Goal: Task Accomplishment & Management: Use online tool/utility

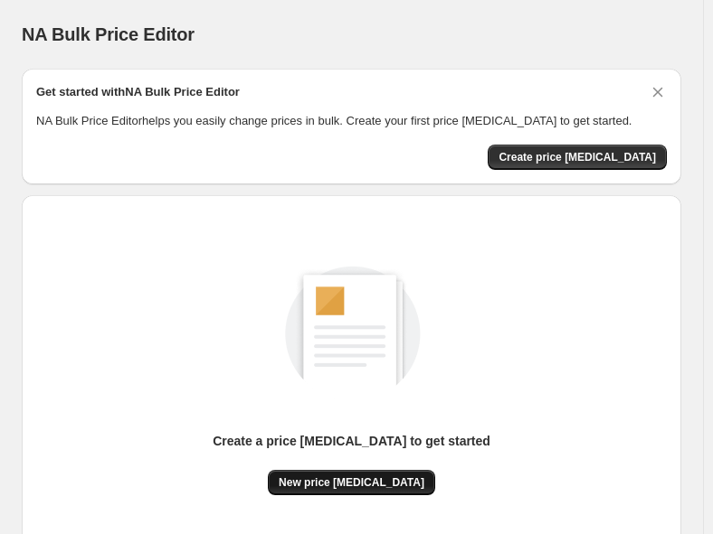
click at [337, 480] on span "New price [MEDICAL_DATA]" at bounding box center [352, 483] width 146 height 14
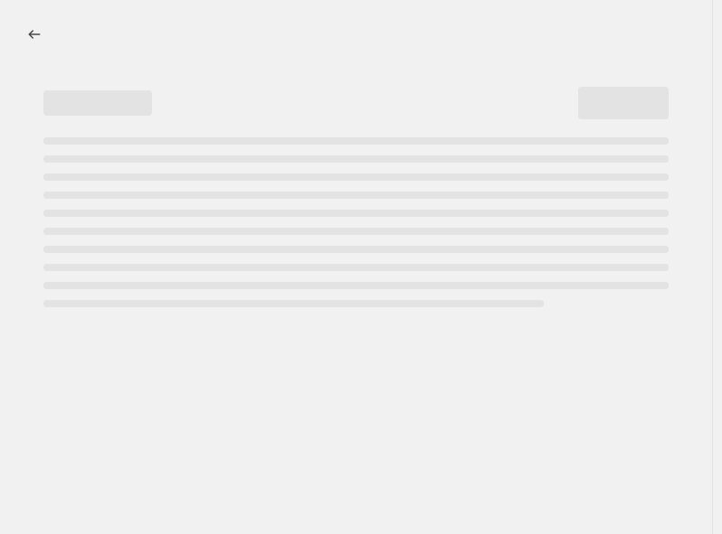
select select "percentage"
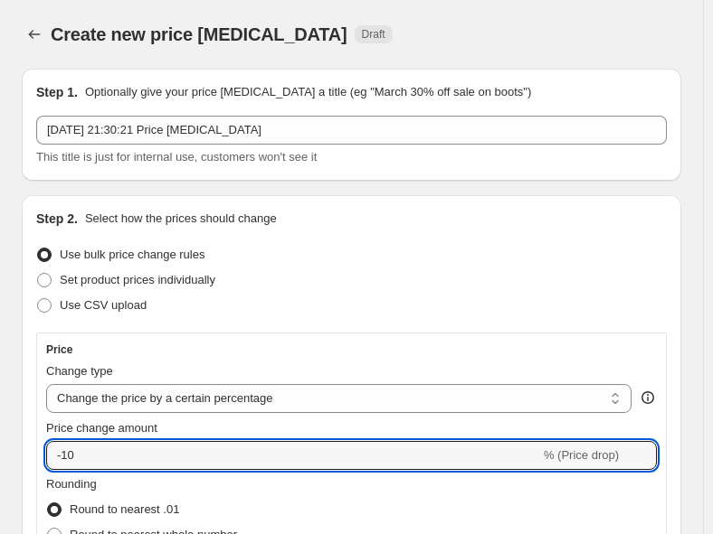
click at [80, 454] on input "-10" at bounding box center [293, 455] width 494 height 29
click at [76, 459] on input "-10" at bounding box center [293, 455] width 494 height 29
drag, startPoint x: 76, startPoint y: 459, endPoint x: 64, endPoint y: 461, distance: 11.9
click at [64, 461] on input "-10" at bounding box center [293, 455] width 494 height 29
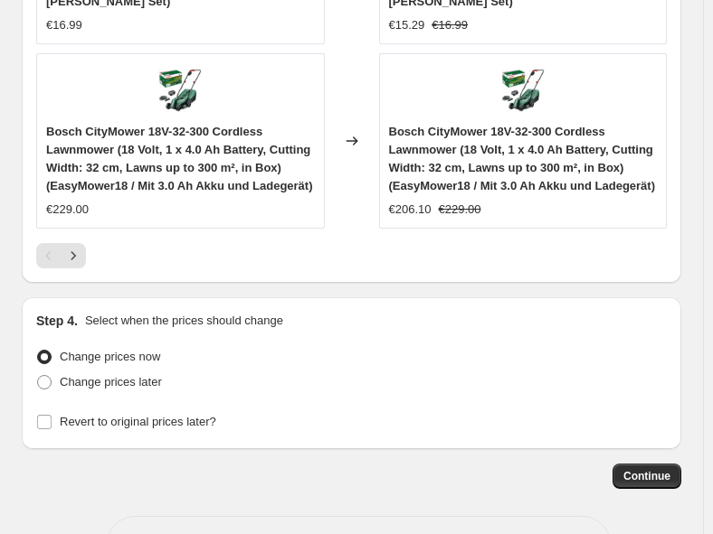
scroll to position [2181, 0]
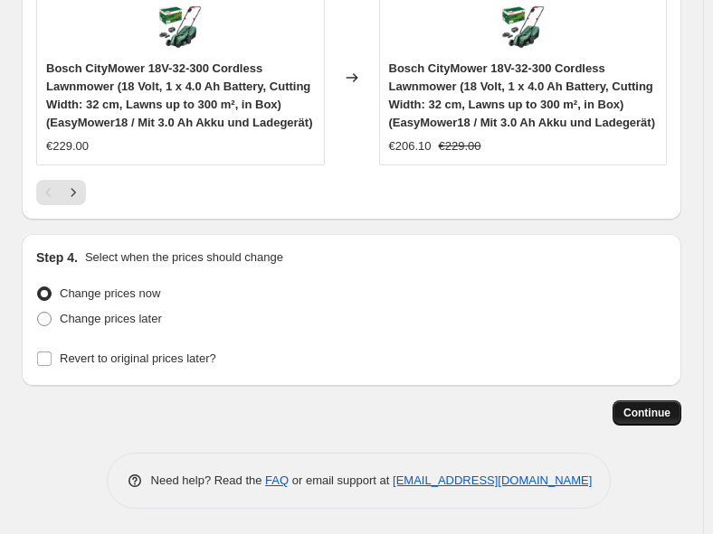
type input "-30"
click at [652, 411] on span "Continue" at bounding box center [646, 413] width 47 height 14
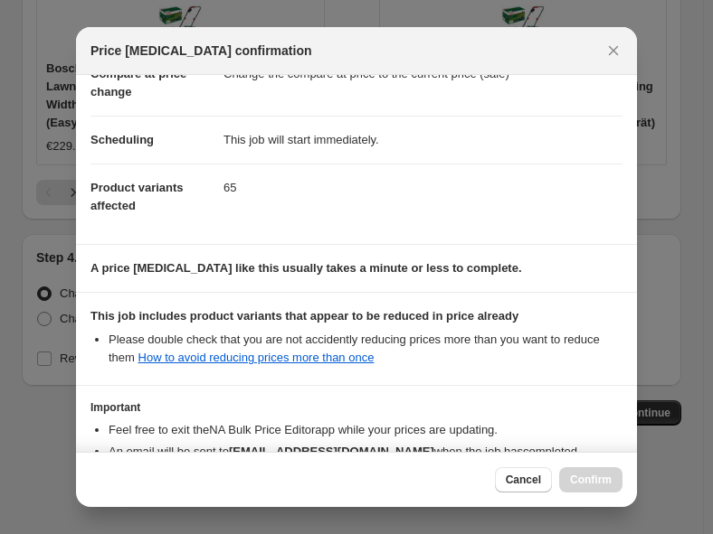
scroll to position [224, 0]
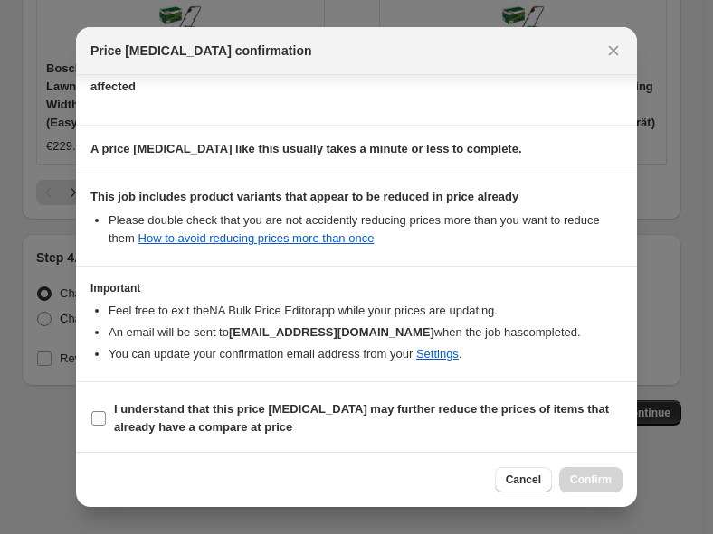
click at [114, 416] on span "I understand that this price [MEDICAL_DATA] may further reduce the prices of it…" at bounding box center [368, 419] width 508 height 36
click at [106, 416] on input "I understand that this price [MEDICAL_DATA] may further reduce the prices of it…" at bounding box center [98, 418] width 14 height 14
checkbox input "true"
click at [593, 477] on span "Confirm" at bounding box center [591, 480] width 42 height 14
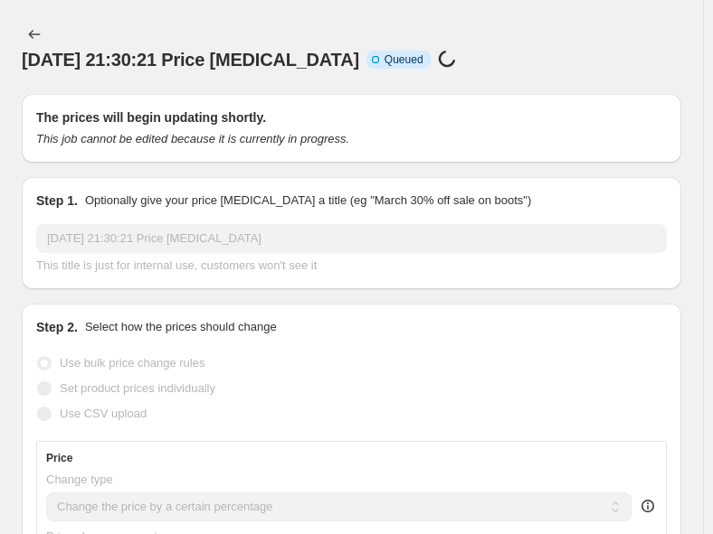
scroll to position [2181, 0]
